Goal: Communication & Community: Answer question/provide support

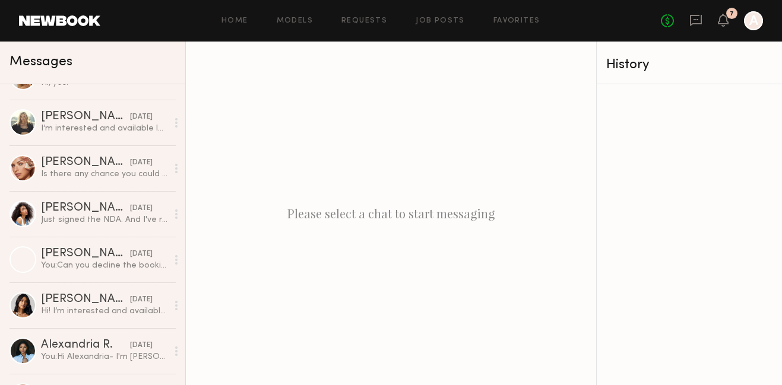
scroll to position [1814, 0]
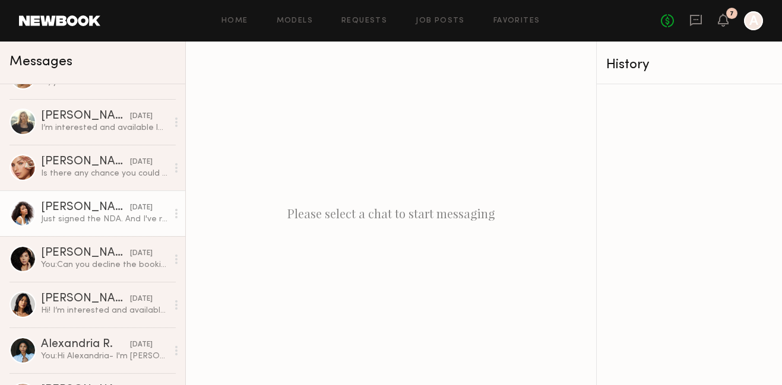
click at [72, 232] on link "Janelle J. 08/05/2025 Just signed the NDA. And I've received the email with the…" at bounding box center [92, 214] width 185 height 46
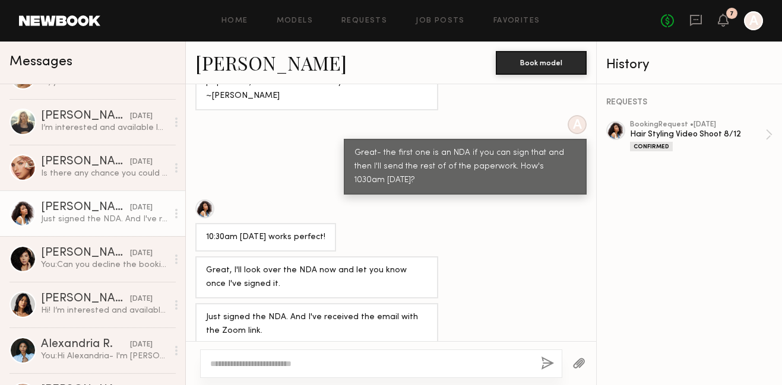
scroll to position [653, 0]
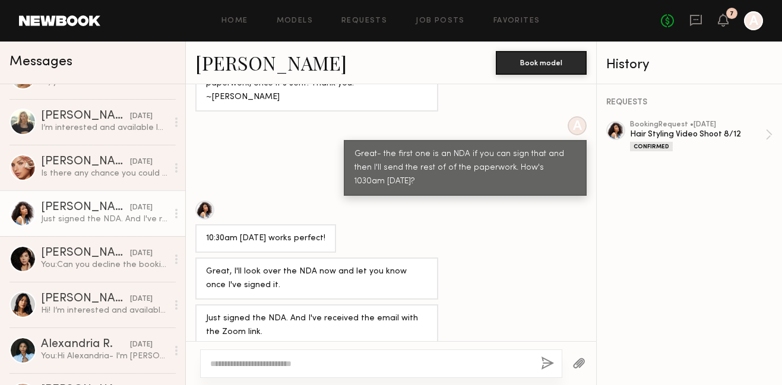
click at [222, 71] on link "Janelle J." at bounding box center [270, 63] width 151 height 26
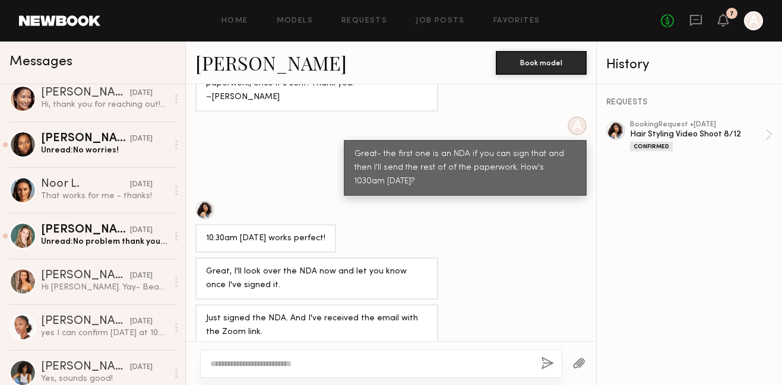
scroll to position [284, 0]
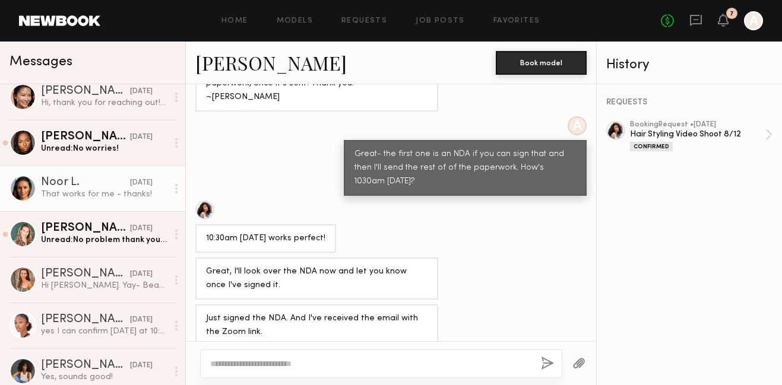
click at [96, 193] on div "That works for me - thanks!" at bounding box center [104, 194] width 126 height 11
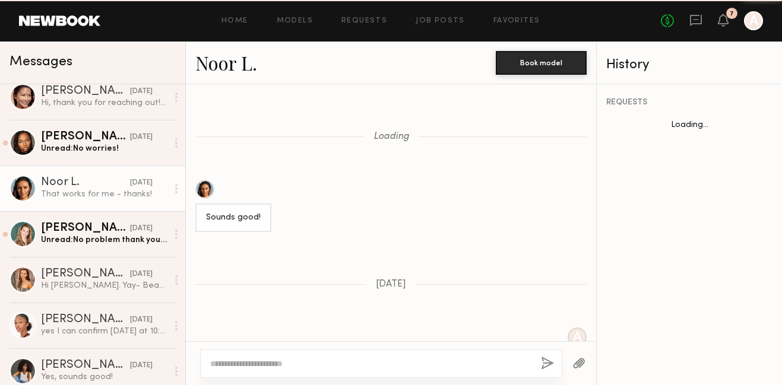
scroll to position [648, 0]
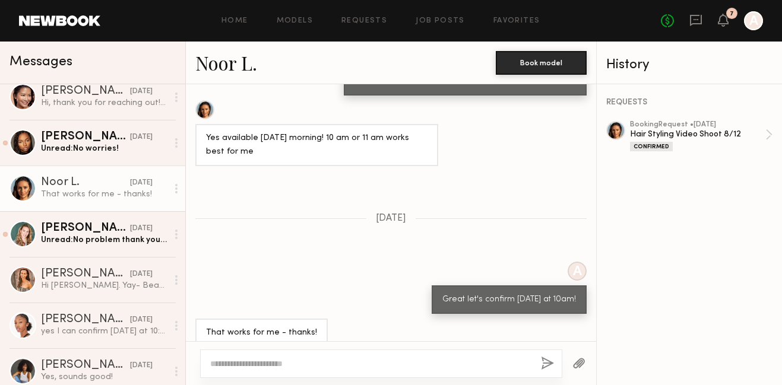
click at [232, 60] on link "Noor L." at bounding box center [226, 63] width 62 height 26
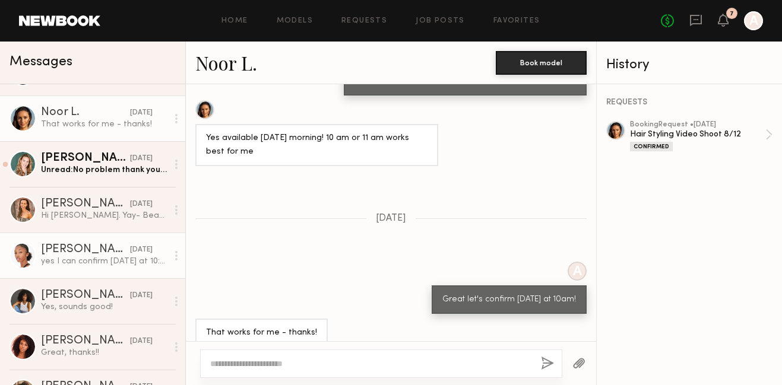
scroll to position [359, 0]
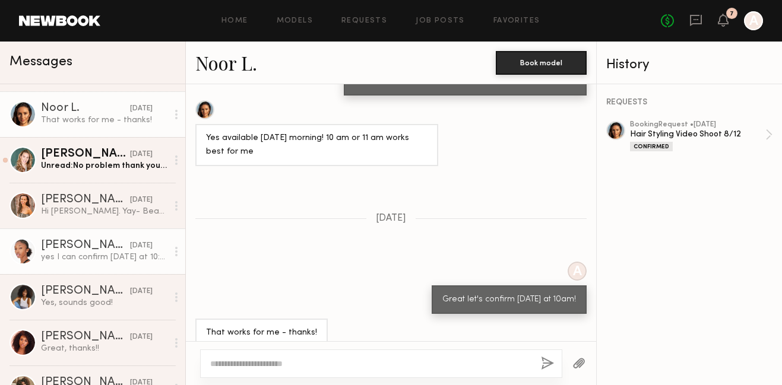
click at [69, 255] on div "yes I can confirm Monday at 10:45! My apologies, my app signed me out and I did…" at bounding box center [104, 257] width 126 height 11
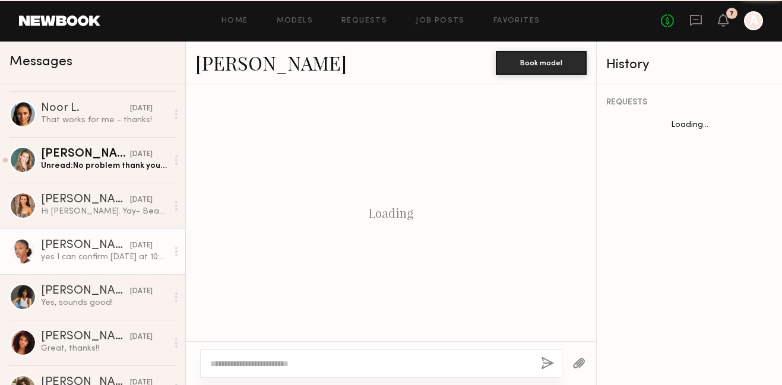
scroll to position [1285, 0]
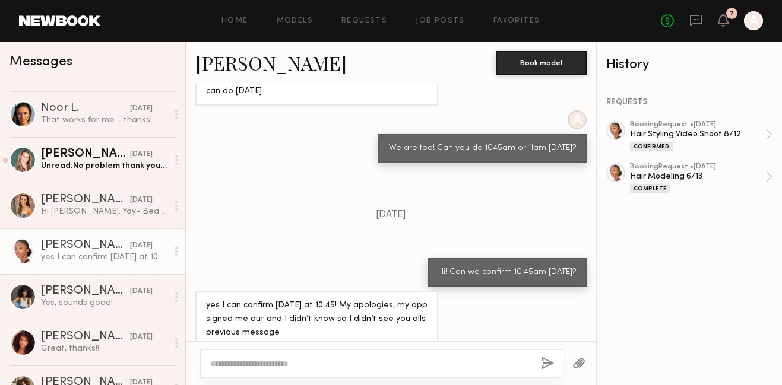
click at [252, 66] on link "Ericka T." at bounding box center [270, 63] width 151 height 26
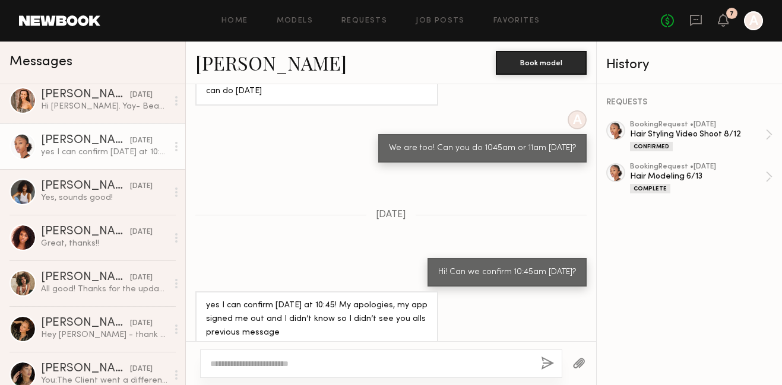
scroll to position [468, 0]
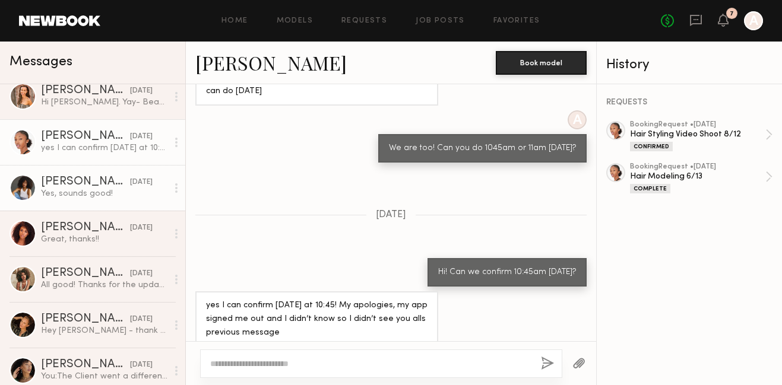
click at [78, 192] on div "Yes, sounds good!" at bounding box center [104, 193] width 126 height 11
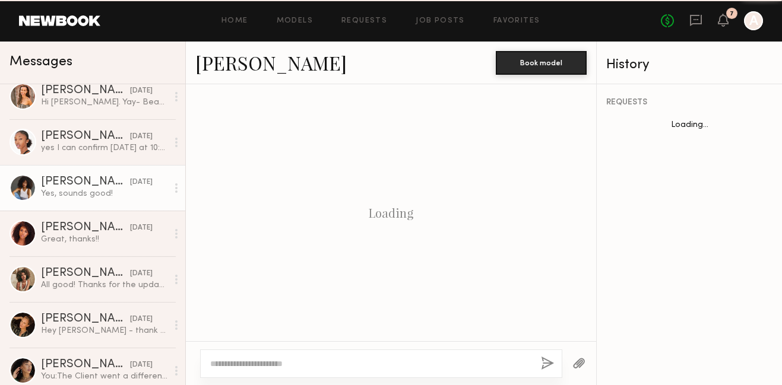
scroll to position [513, 0]
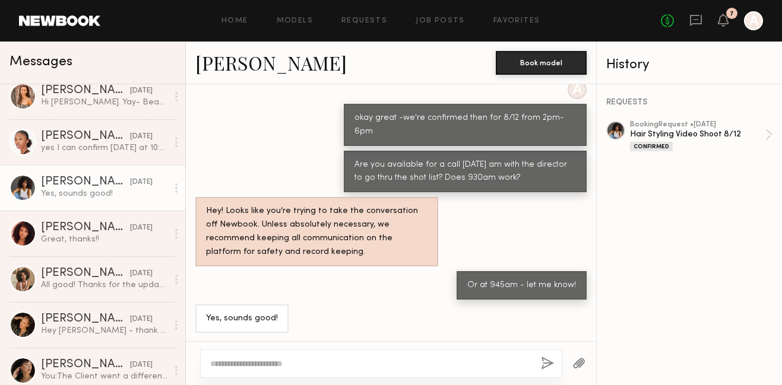
click at [232, 67] on link "Cyan C." at bounding box center [270, 63] width 151 height 26
click at [222, 68] on link "Cyan C." at bounding box center [270, 63] width 151 height 26
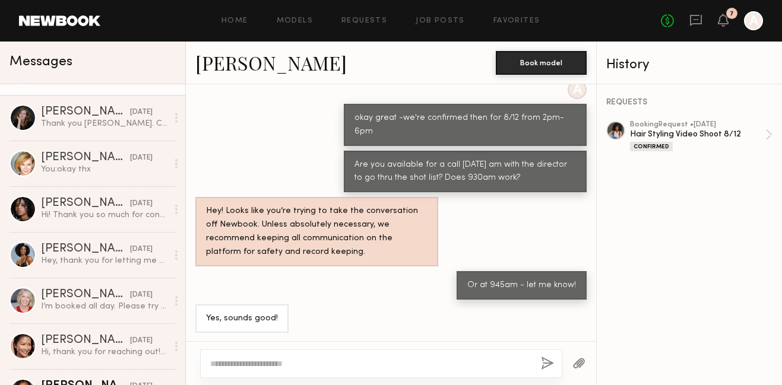
scroll to position [0, 0]
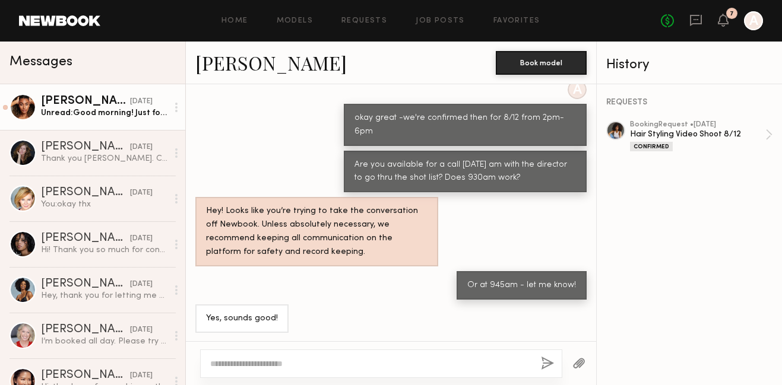
click at [75, 108] on div "Unread: Good morning! Just following up on the 12th" at bounding box center [104, 112] width 126 height 11
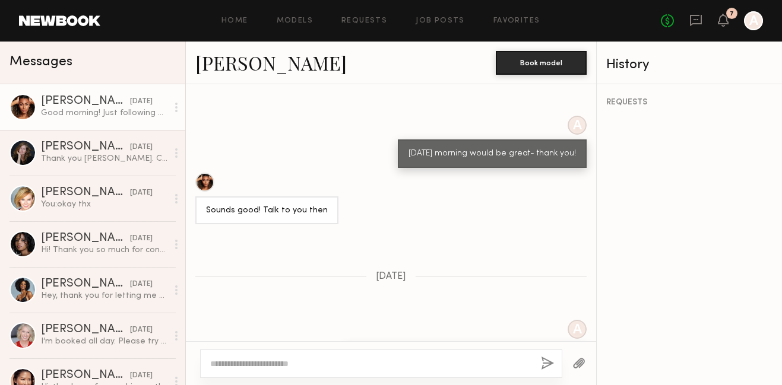
scroll to position [681, 0]
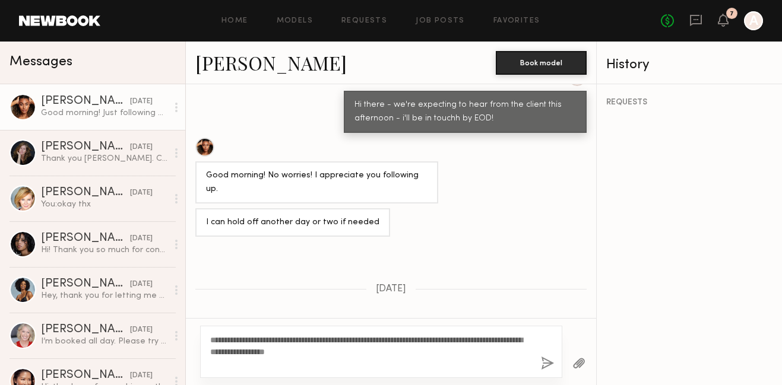
type textarea "**********"
click at [548, 356] on div "**********" at bounding box center [381, 352] width 362 height 52
click at [545, 363] on button "button" at bounding box center [547, 364] width 13 height 15
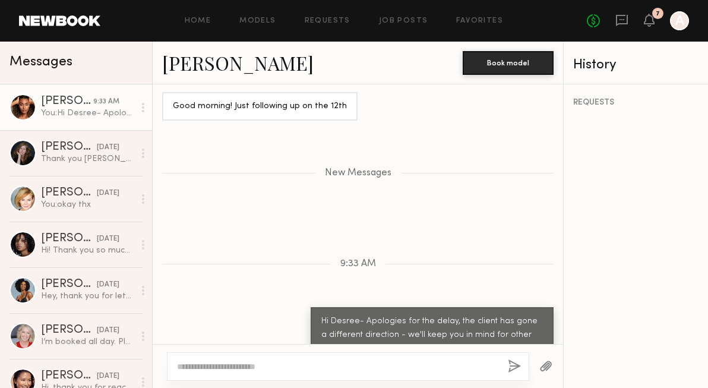
scroll to position [919, 0]
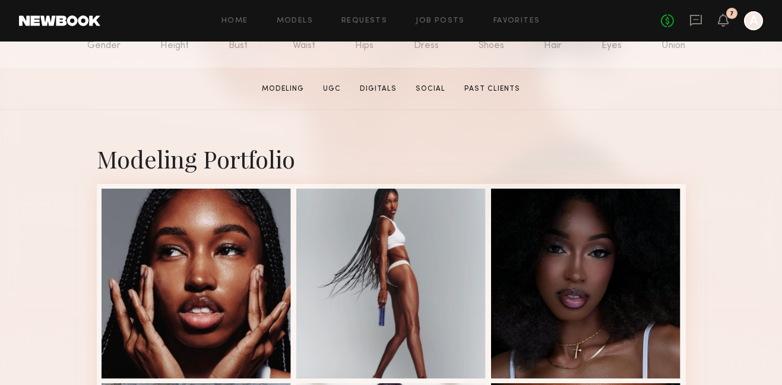
scroll to position [163, 0]
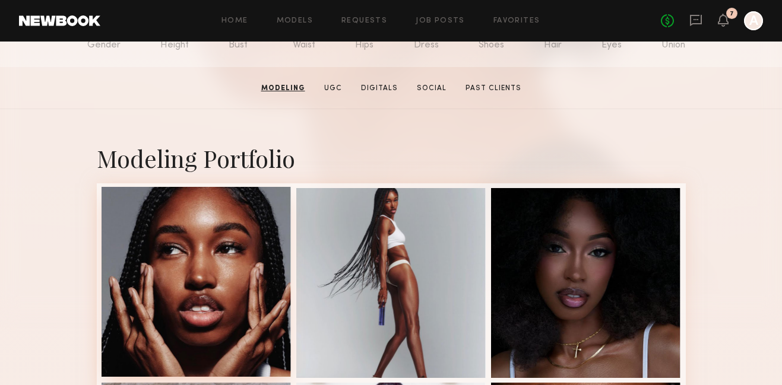
click at [191, 243] on div at bounding box center [197, 282] width 190 height 190
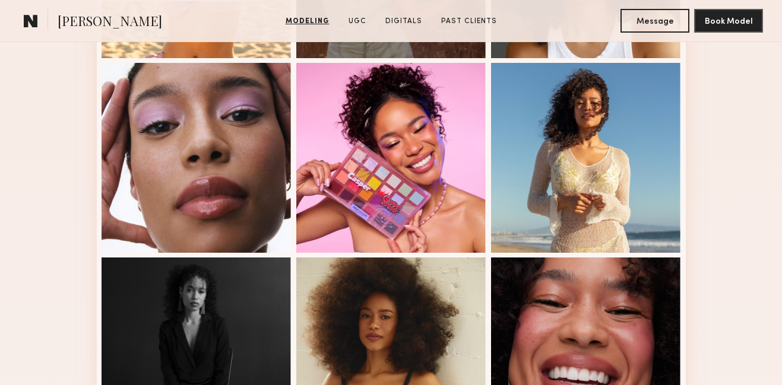
scroll to position [600, 0]
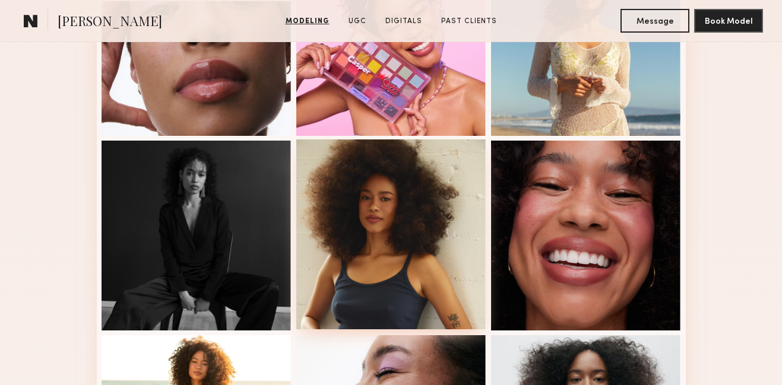
click at [375, 250] on div at bounding box center [391, 235] width 190 height 190
